Goal: Information Seeking & Learning: Learn about a topic

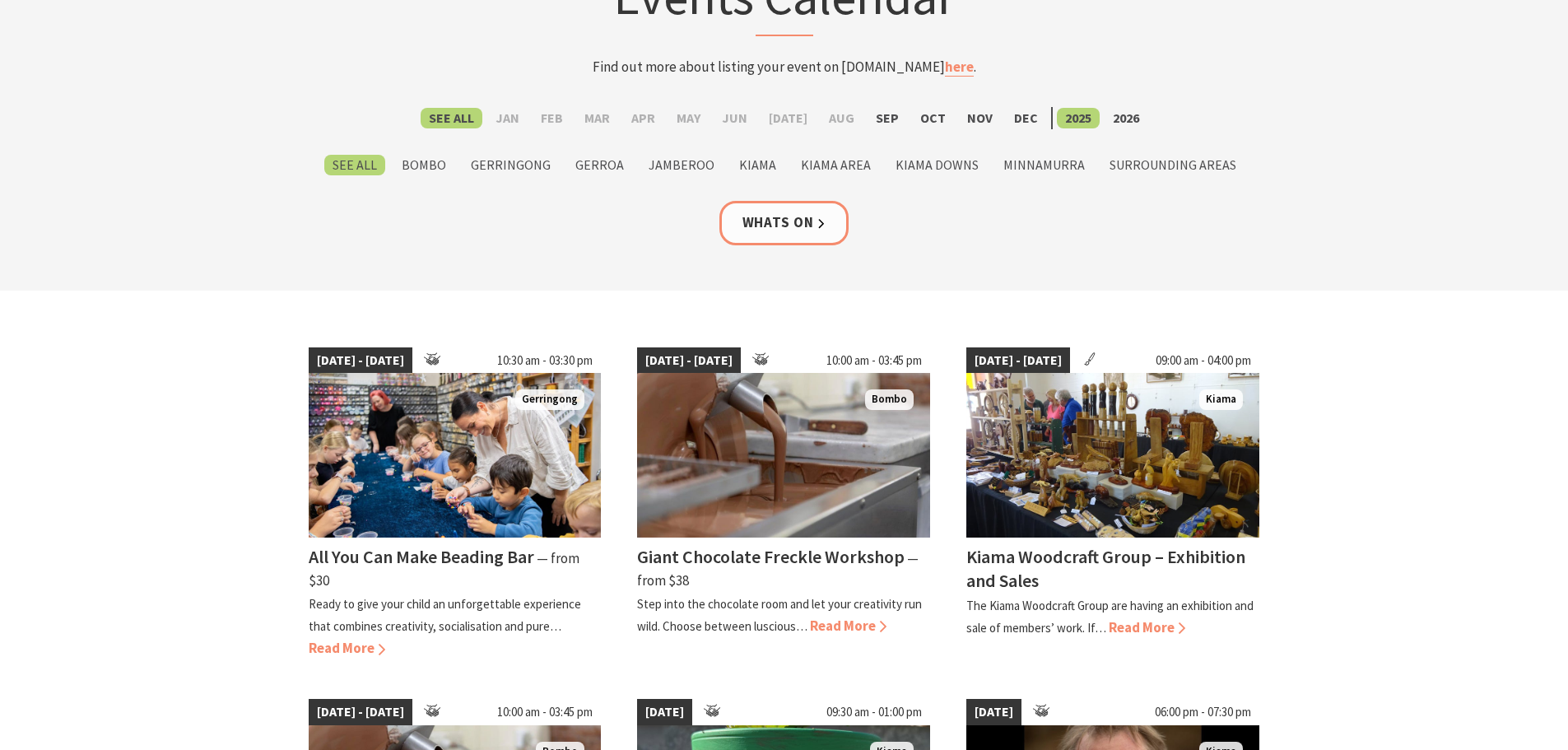
scroll to position [247, 0]
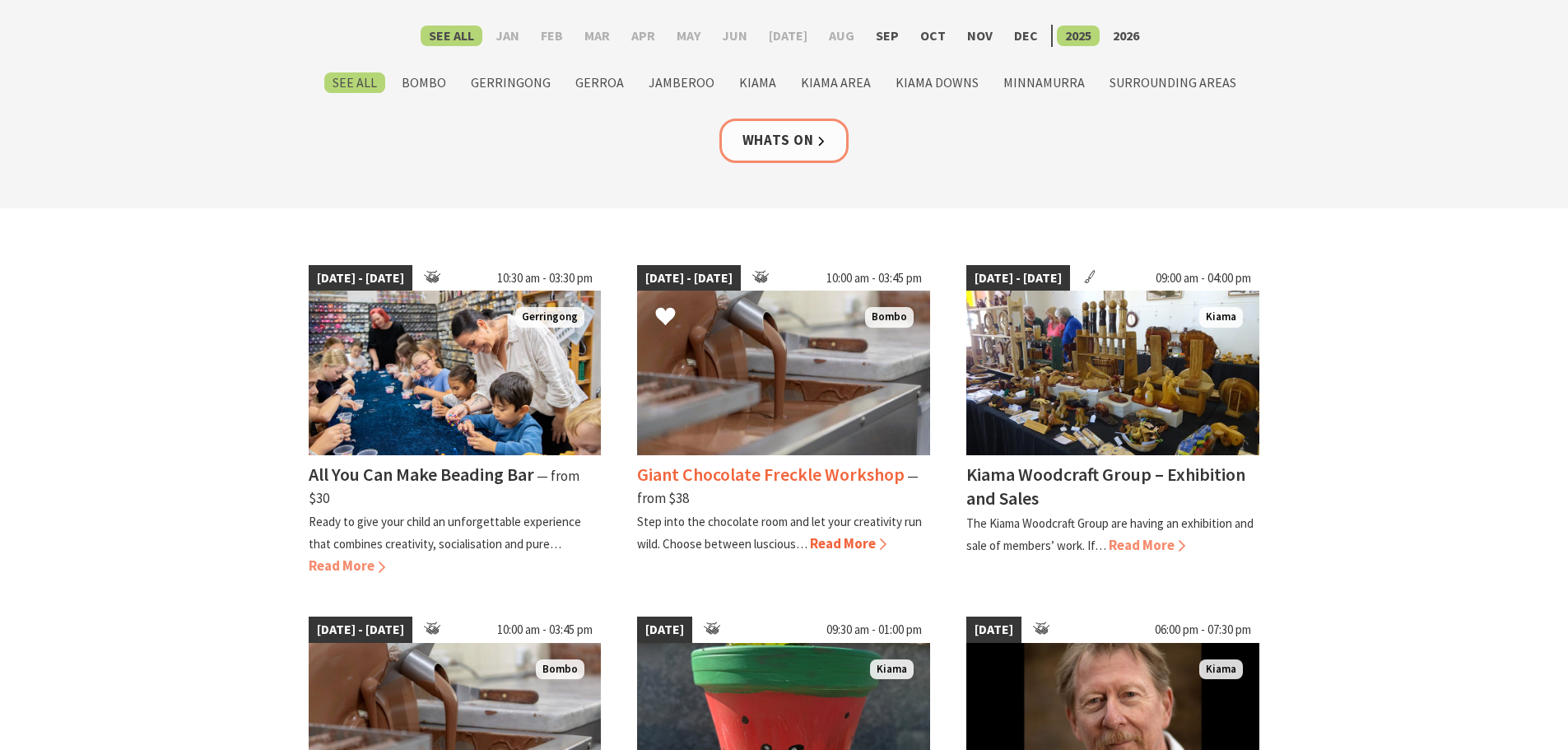
click at [832, 541] on span "Read More" at bounding box center [848, 543] width 76 height 18
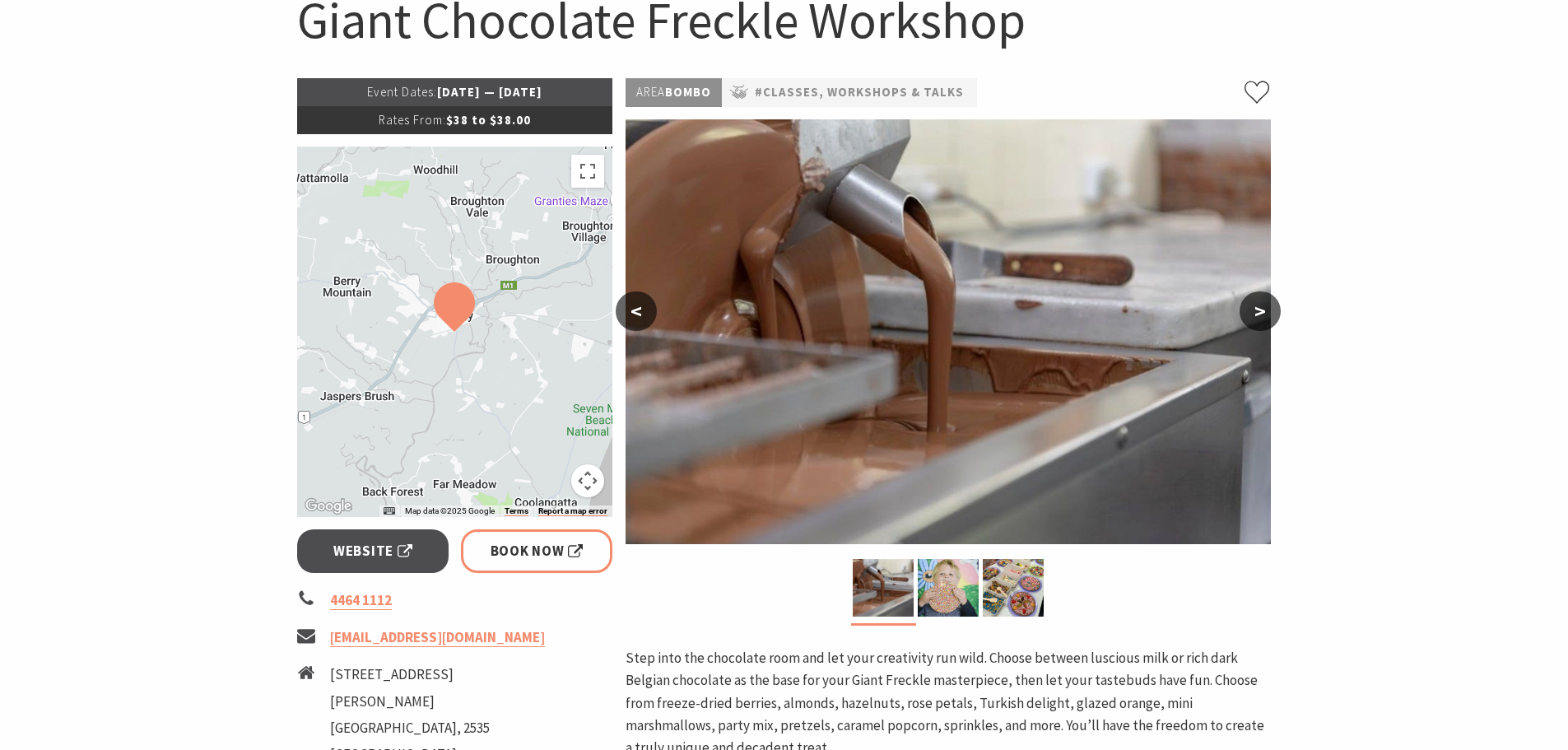
scroll to position [247, 0]
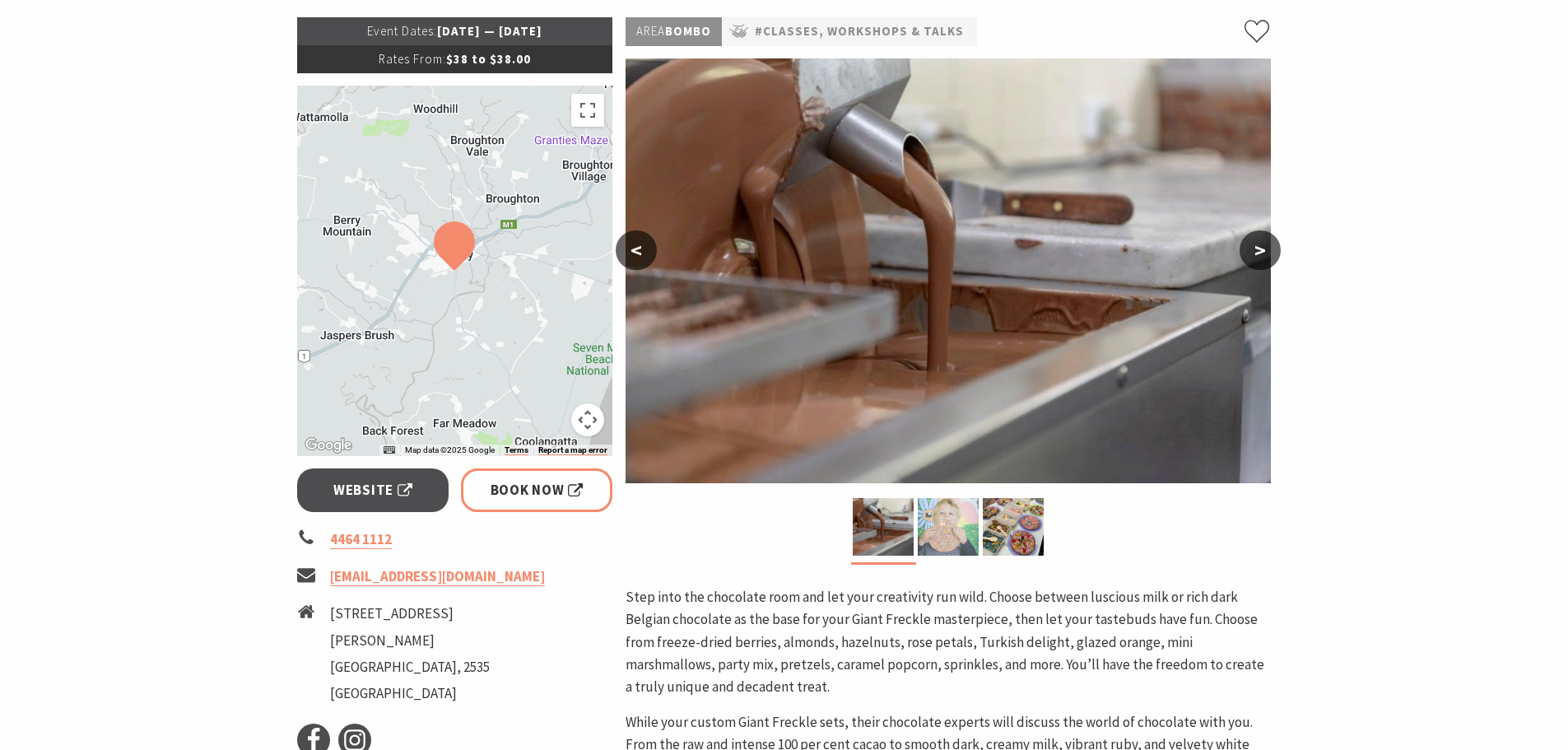
click at [946, 535] on img at bounding box center [947, 527] width 61 height 58
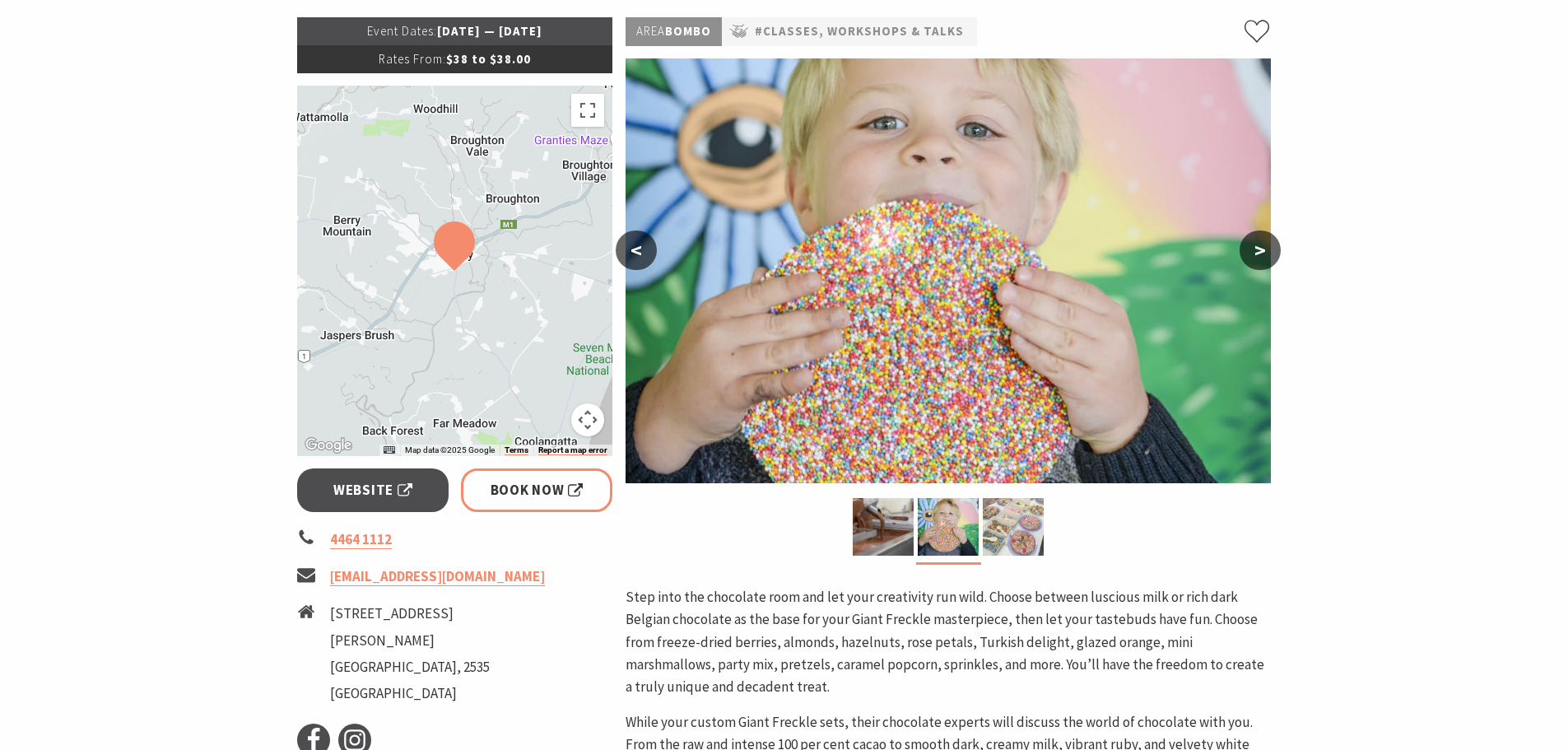
click at [997, 535] on img at bounding box center [1013, 527] width 61 height 58
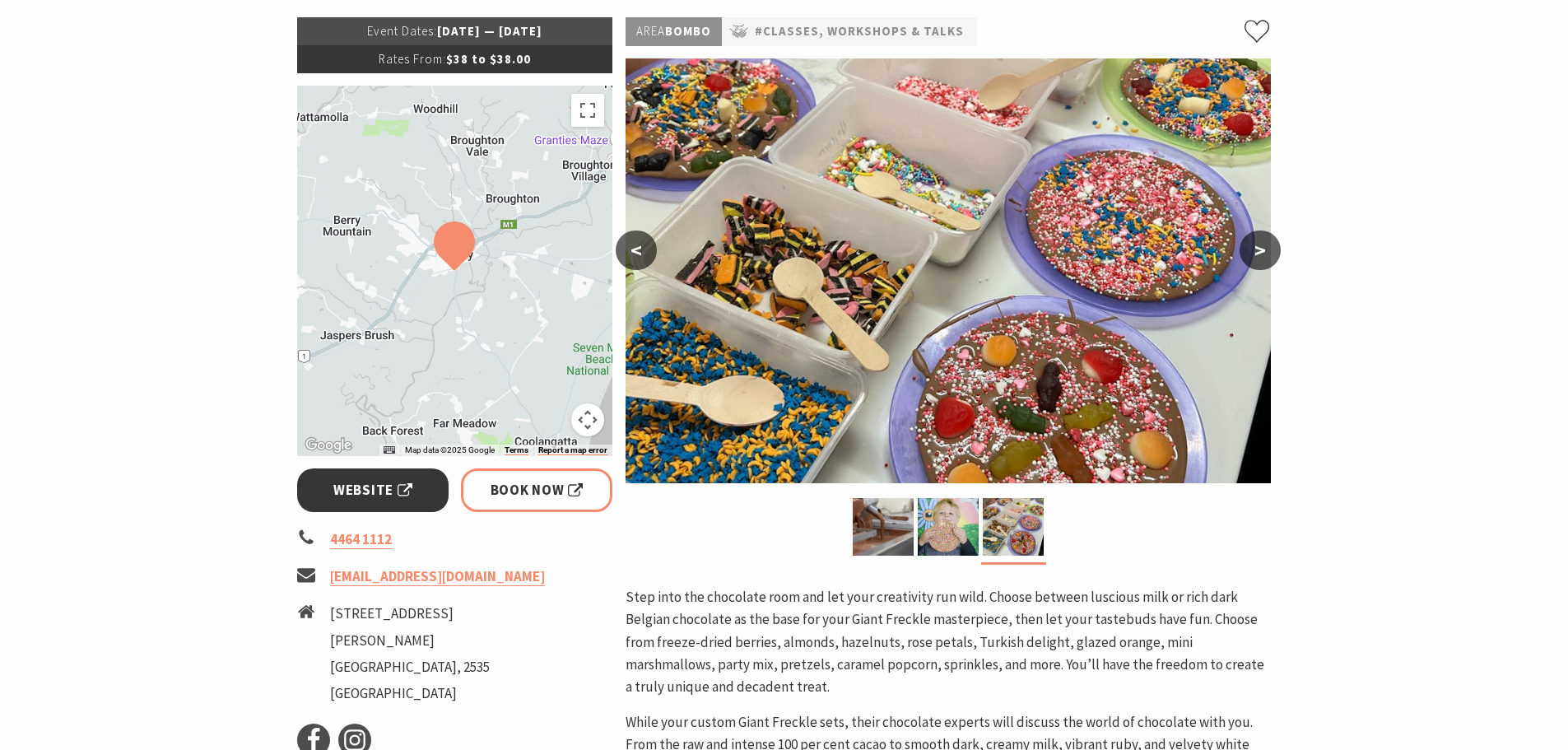
click at [361, 497] on span "Website" at bounding box center [373, 490] width 79 height 22
